Goal: Information Seeking & Learning: Learn about a topic

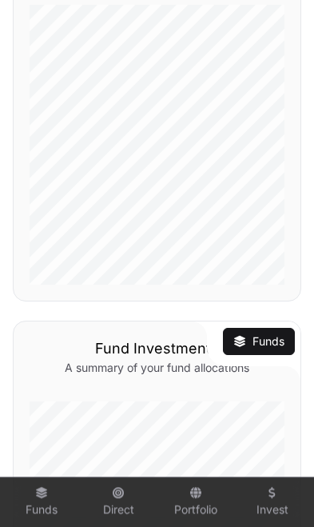
scroll to position [308, 0]
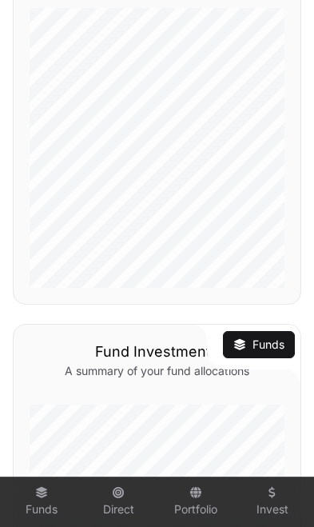
click at [42, 495] on icon at bounding box center [41, 492] width 13 height 11
click at [42, 499] on link "Funds" at bounding box center [42, 501] width 64 height 43
click at [42, 505] on link "Funds" at bounding box center [42, 501] width 64 height 43
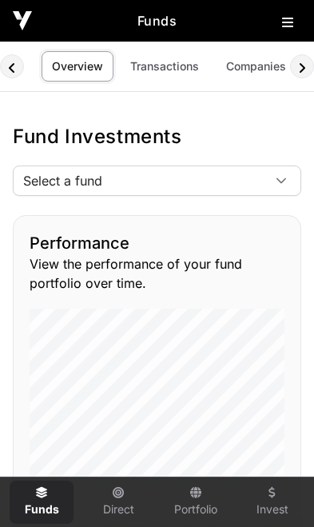
click at [240, 185] on span "Select a fund" at bounding box center [138, 180] width 249 height 29
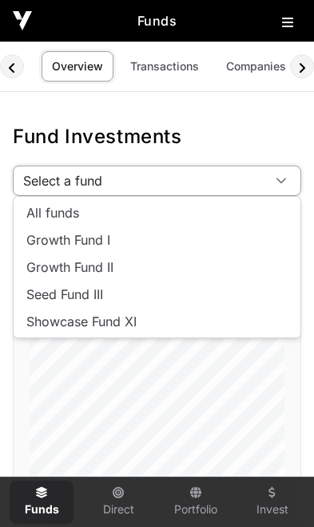
click at [134, 324] on span "Showcase Fund XI" at bounding box center [81, 321] width 110 height 13
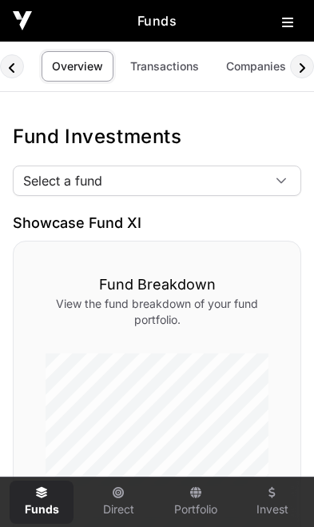
click at [249, 70] on link "Companies" at bounding box center [256, 66] width 81 height 30
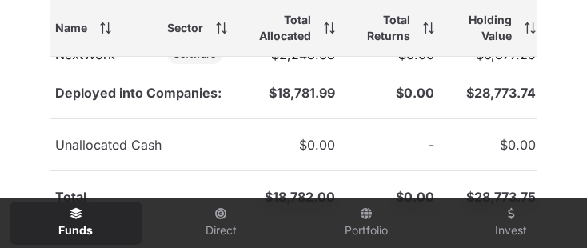
scroll to position [281, 14]
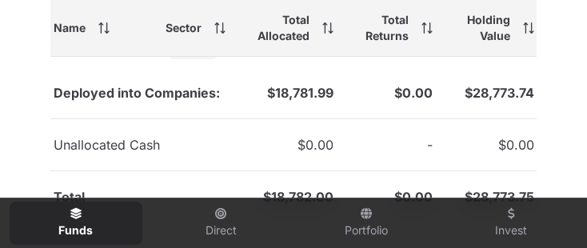
click at [85, 116] on link "OpenStar Technologies" at bounding box center [94, 100] width 80 height 32
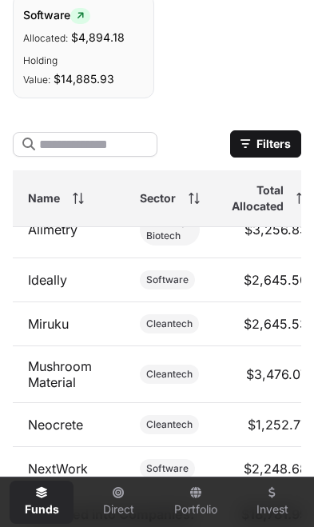
click at [47, 280] on link "Ideally" at bounding box center [47, 280] width 39 height 16
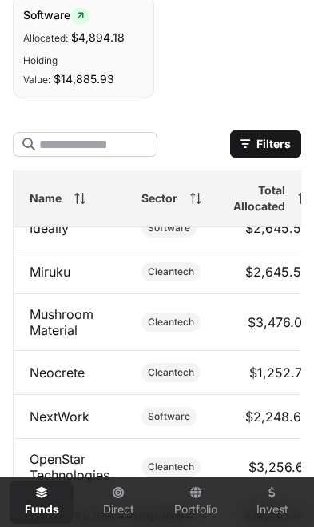
scroll to position [46, -2]
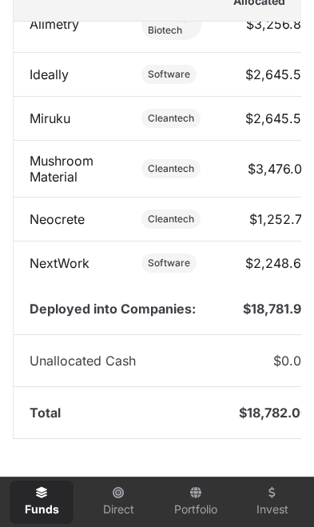
click at [56, 257] on link "NextWork" at bounding box center [60, 263] width 60 height 16
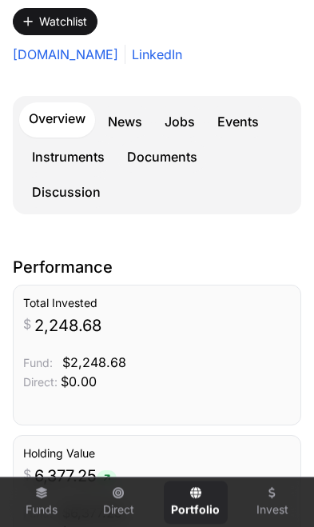
scroll to position [269, 0]
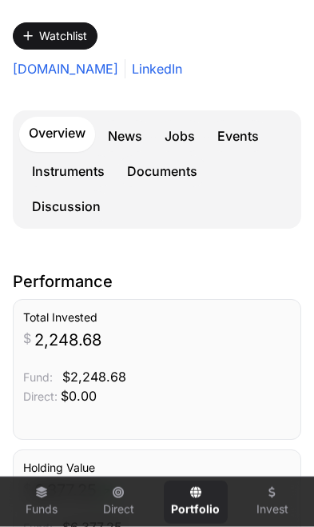
click at [243, 140] on link "Events" at bounding box center [238, 136] width 61 height 32
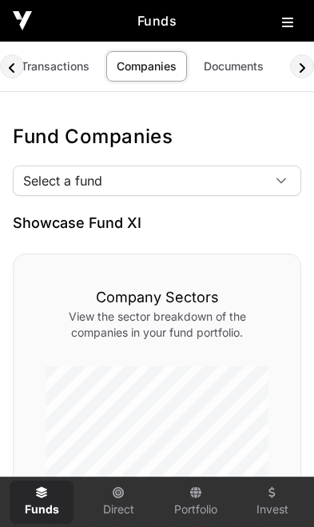
click at [290, 26] on icon at bounding box center [287, 22] width 11 height 13
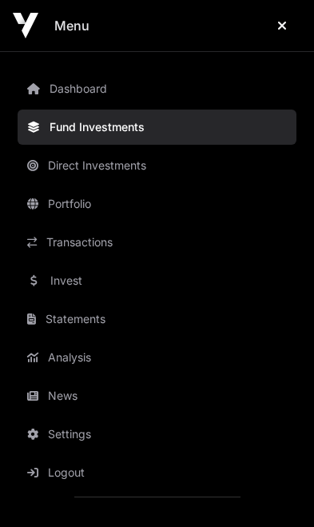
click at [51, 392] on link "News" at bounding box center [157, 395] width 279 height 35
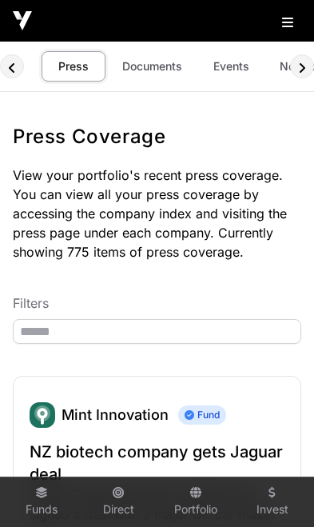
click at [286, 28] on icon at bounding box center [287, 22] width 11 height 13
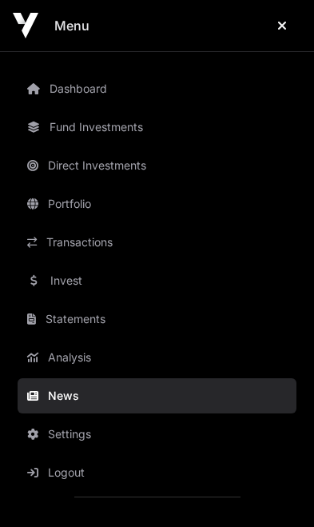
click at [57, 284] on link "Invest" at bounding box center [157, 280] width 279 height 35
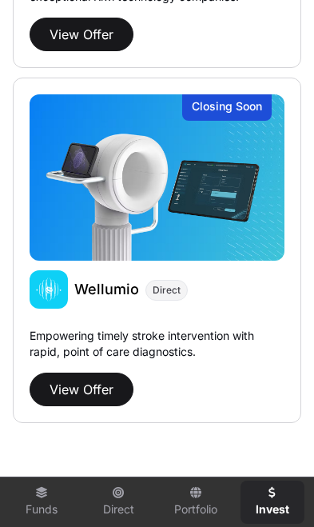
scroll to position [504, 0]
